Goal: Task Accomplishment & Management: Manage account settings

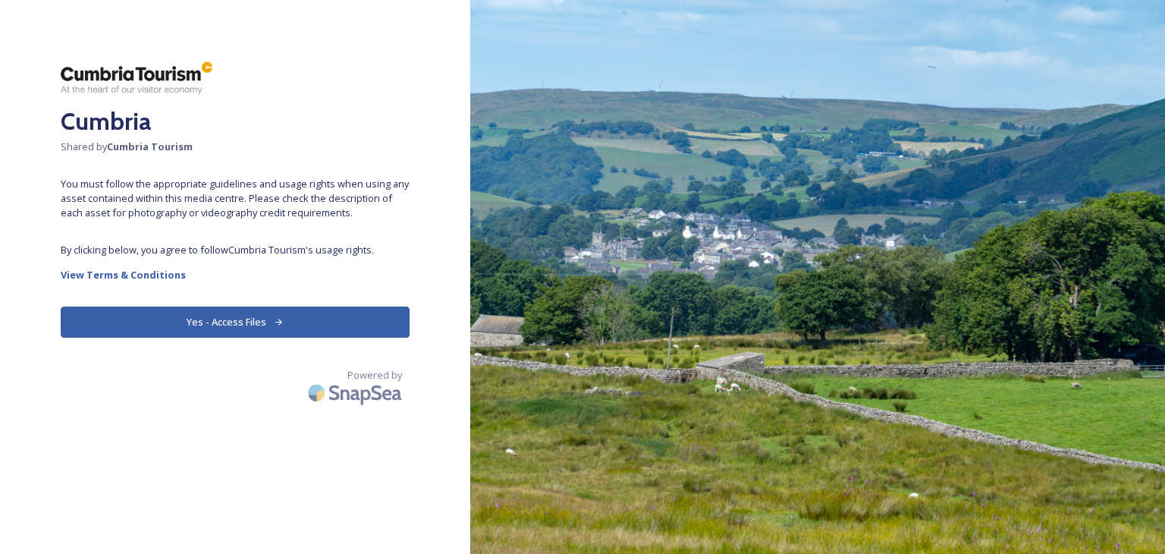
click at [240, 317] on button "Yes - Access Files" at bounding box center [235, 321] width 349 height 31
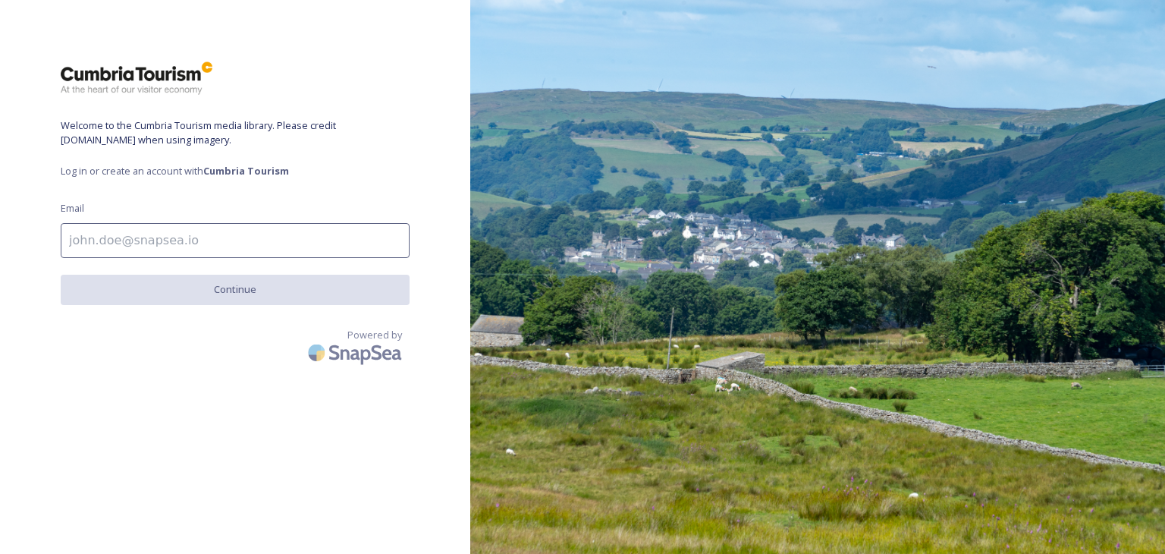
click at [228, 228] on input at bounding box center [235, 240] width 349 height 35
click at [166, 247] on input at bounding box center [235, 240] width 349 height 35
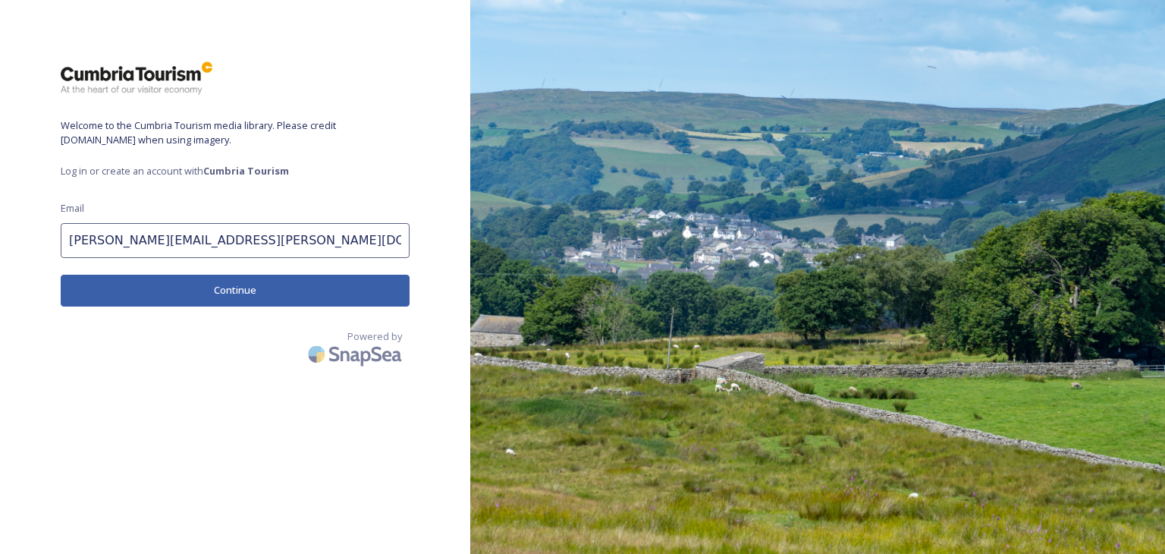
type input "[PERSON_NAME][EMAIL_ADDRESS][PERSON_NAME][DOMAIN_NAME]"
click at [218, 286] on button "Continue" at bounding box center [235, 290] width 349 height 31
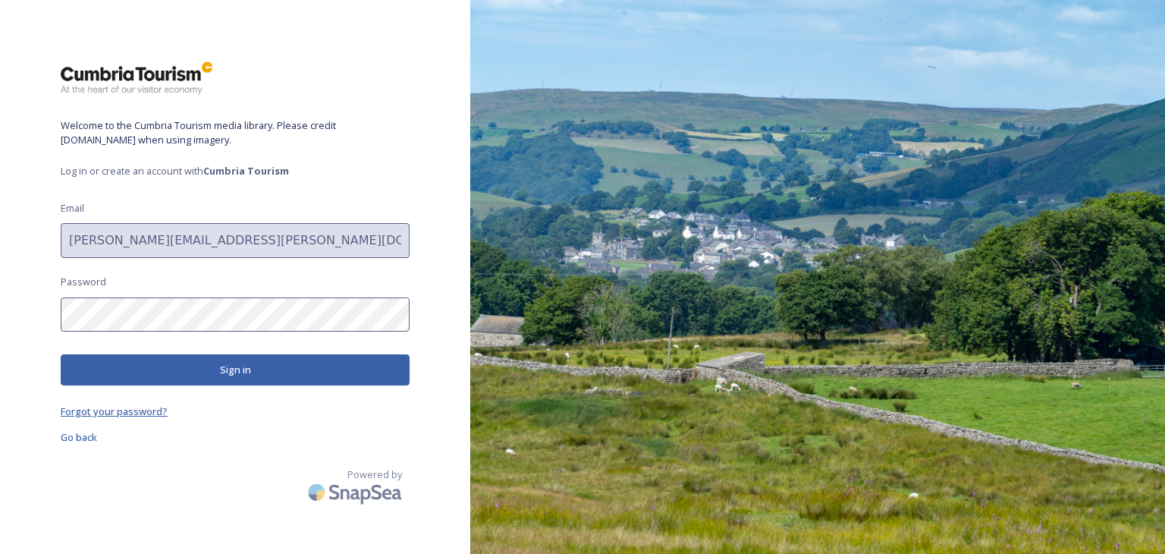
click at [119, 417] on span "Forgot your password?" at bounding box center [114, 411] width 107 height 14
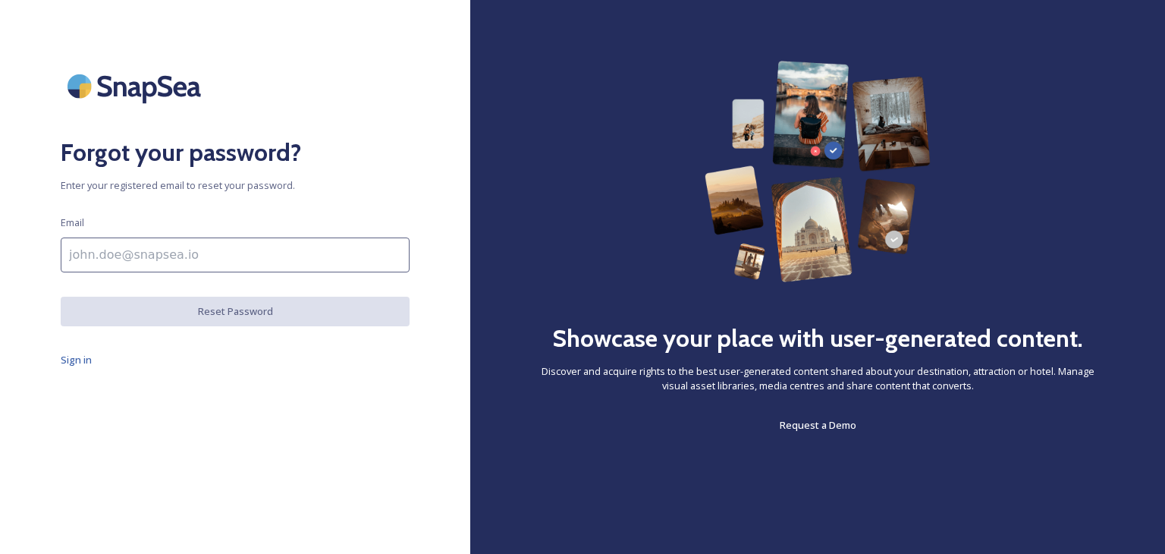
click at [193, 264] on input at bounding box center [235, 254] width 349 height 35
type input "[PERSON_NAME][EMAIL_ADDRESS][PERSON_NAME][DOMAIN_NAME]"
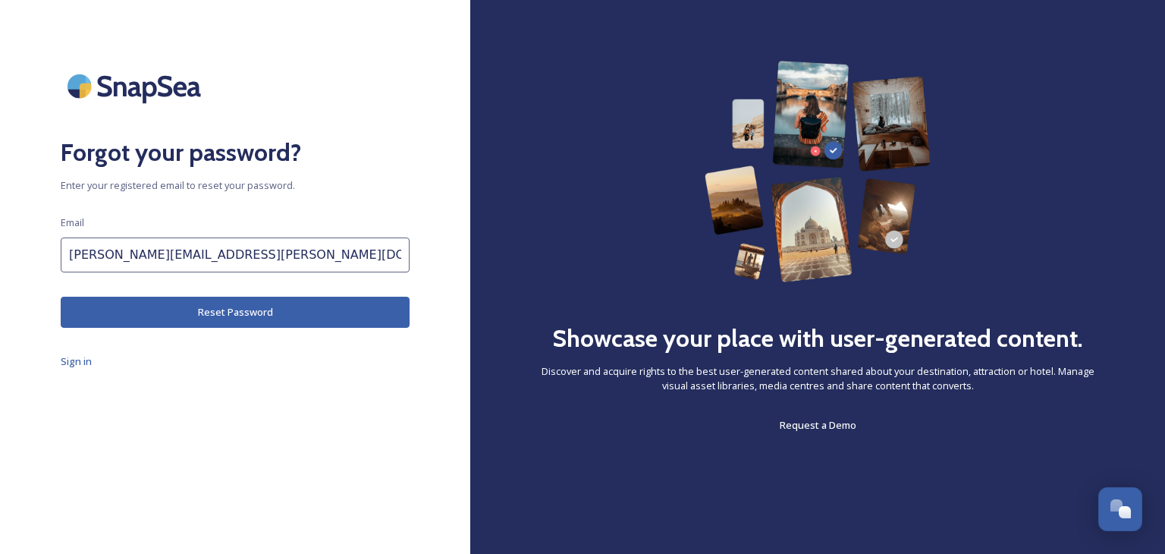
click at [190, 318] on button "Reset Password" at bounding box center [235, 312] width 349 height 31
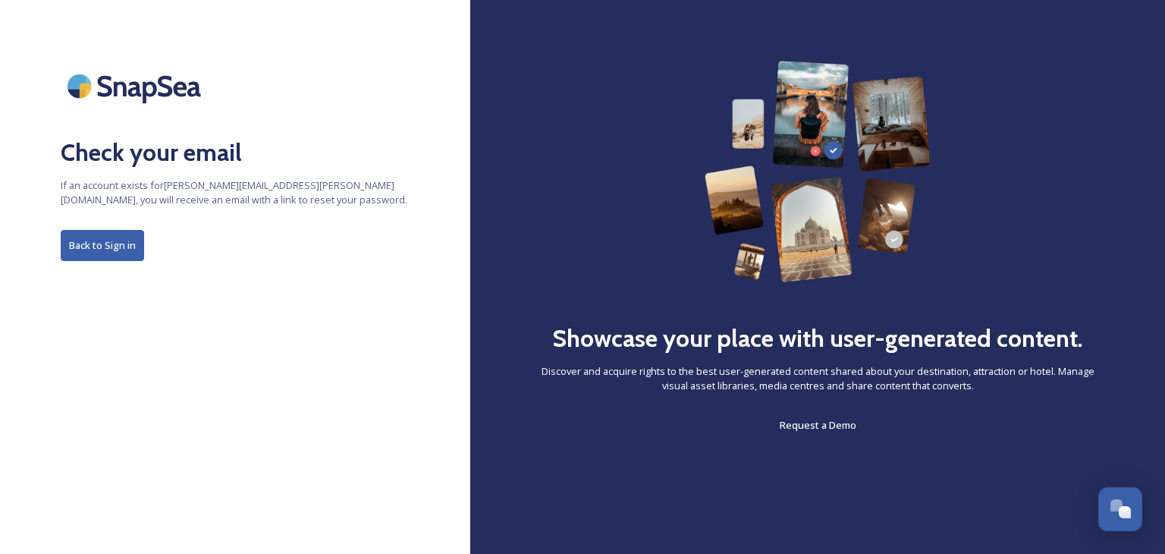
click at [87, 242] on button "Back to Sign in" at bounding box center [102, 245] width 83 height 31
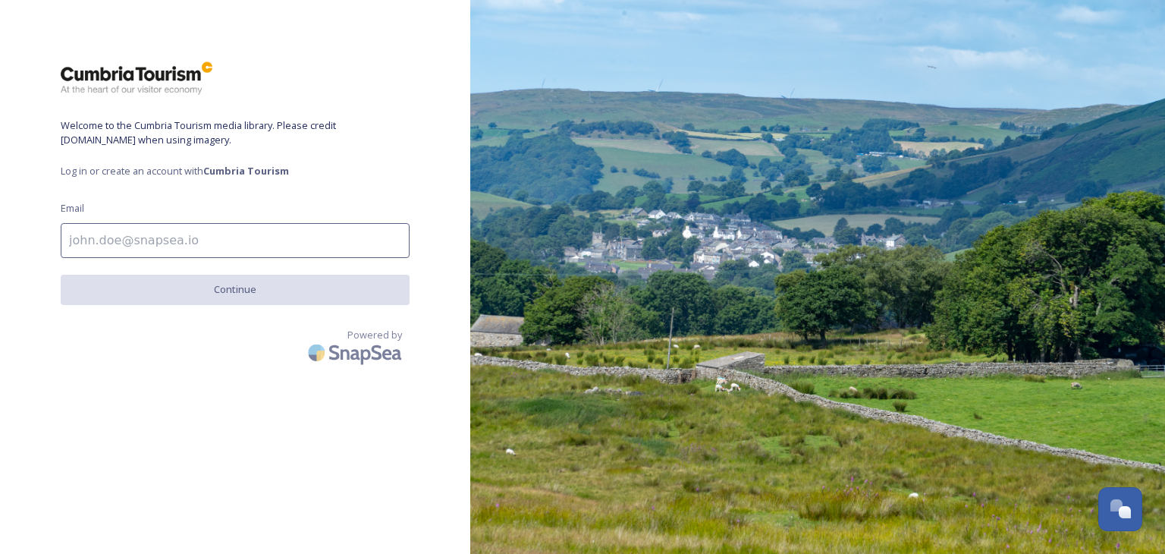
click at [91, 239] on input at bounding box center [235, 240] width 349 height 35
type input "[PERSON_NAME][EMAIL_ADDRESS][PERSON_NAME][DOMAIN_NAME]"
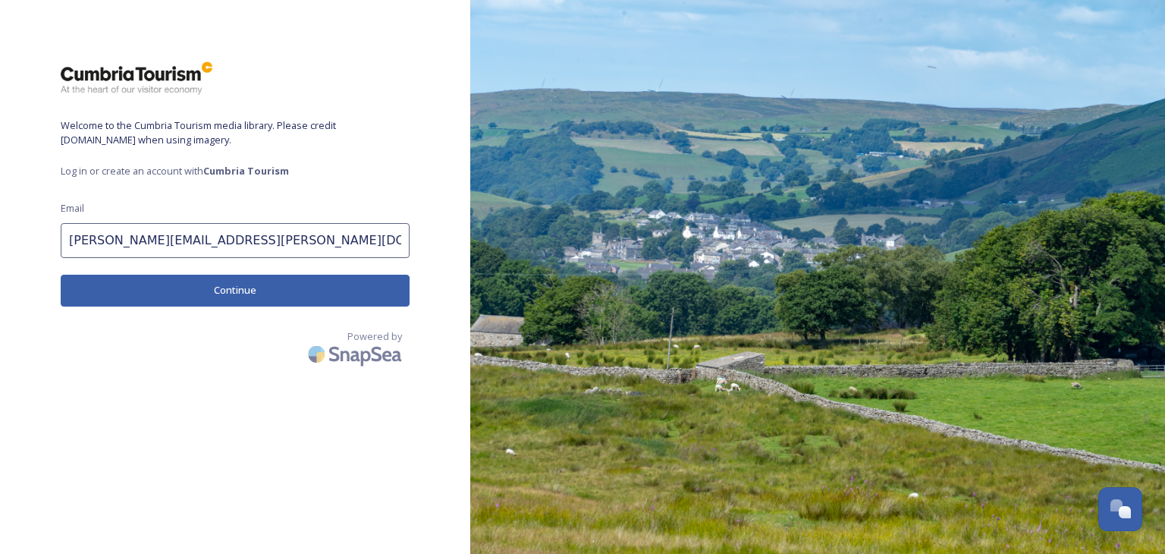
click at [174, 287] on button "Continue" at bounding box center [235, 290] width 349 height 31
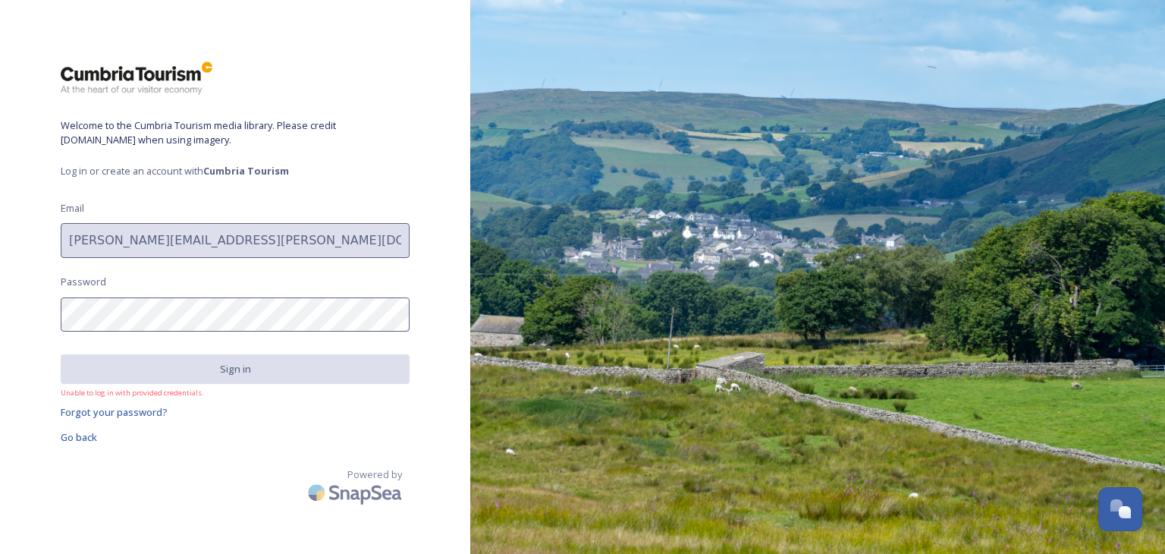
click at [49, 310] on div "Welcome to the Cumbria Tourism media library. Please credit [DOMAIN_NAME] when …" at bounding box center [235, 277] width 470 height 432
click at [58, 312] on div "Welcome to the Cumbria Tourism media library. Please credit [DOMAIN_NAME] when …" at bounding box center [235, 277] width 470 height 432
click at [60, 319] on div "Welcome to the Cumbria Tourism media library. Please credit [DOMAIN_NAME] when …" at bounding box center [235, 277] width 470 height 432
click at [127, 414] on span "Forgot your password?" at bounding box center [114, 412] width 107 height 14
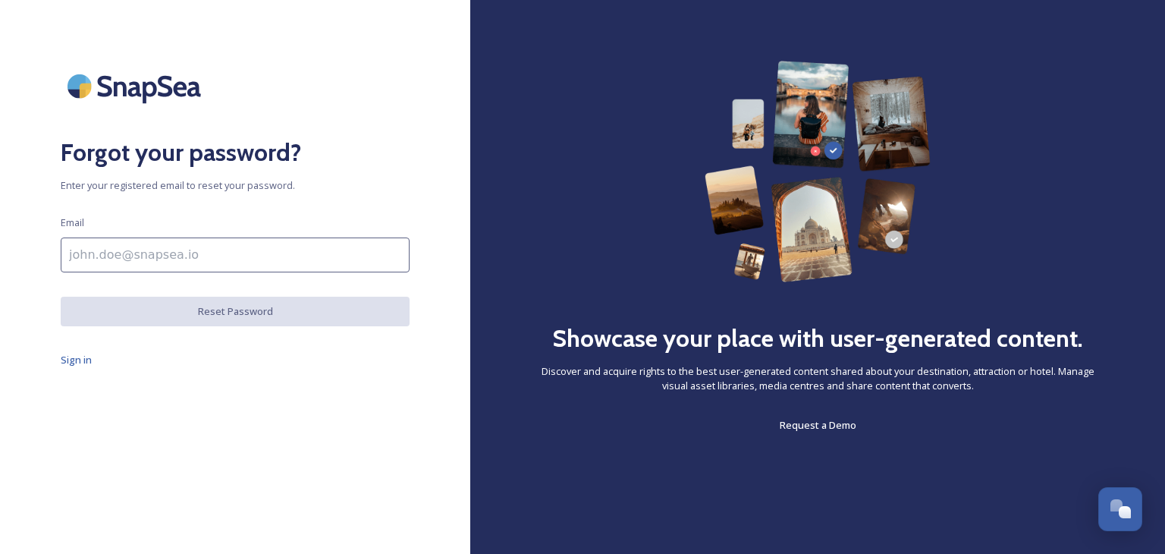
click at [143, 259] on input at bounding box center [235, 254] width 349 height 35
type input "[PERSON_NAME][EMAIL_ADDRESS][PERSON_NAME][DOMAIN_NAME]"
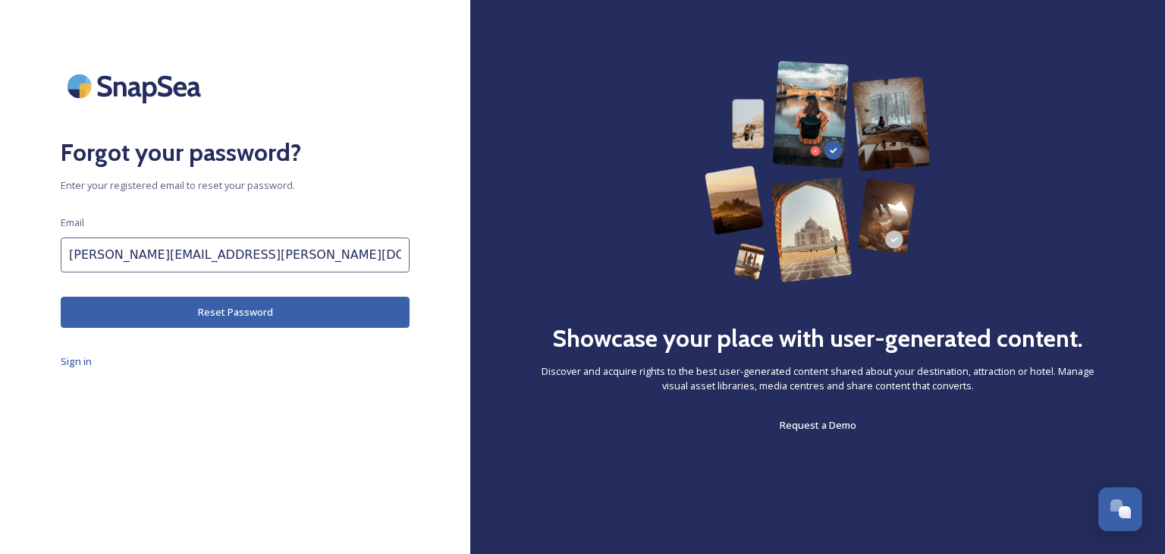
click at [152, 316] on button "Reset Password" at bounding box center [235, 312] width 349 height 31
